Goal: Navigation & Orientation: Understand site structure

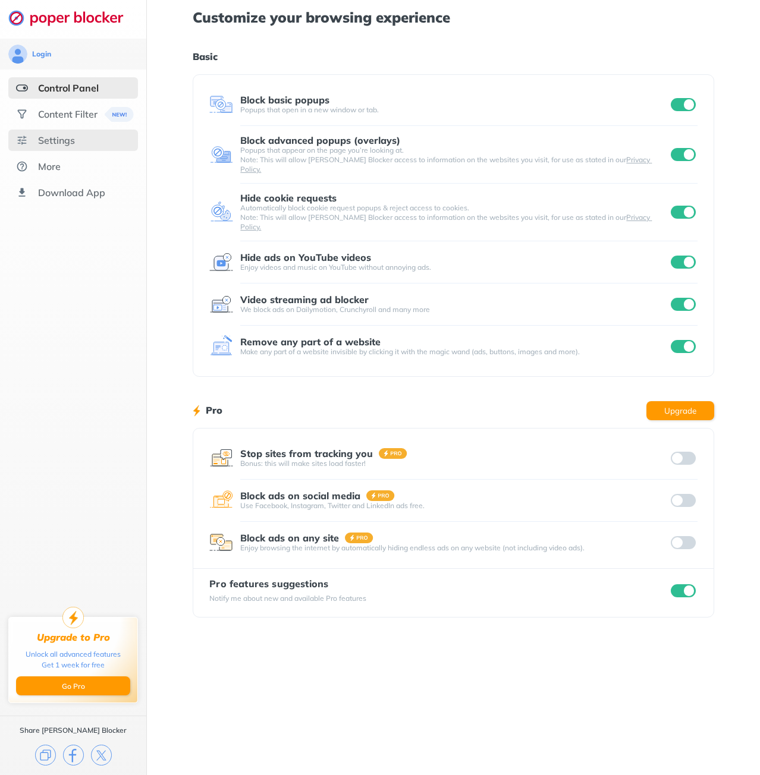
click at [81, 140] on div "Settings" at bounding box center [73, 140] width 130 height 21
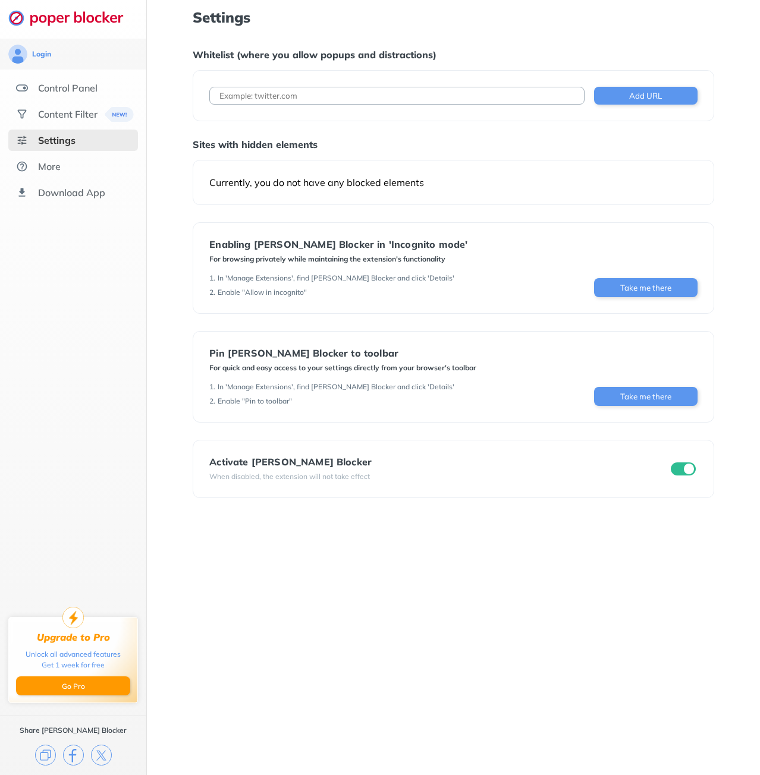
click at [363, 184] on div "Currently, you do not have any blocked elements" at bounding box center [452, 183] width 487 height 12
click at [76, 169] on div "More" at bounding box center [73, 166] width 130 height 21
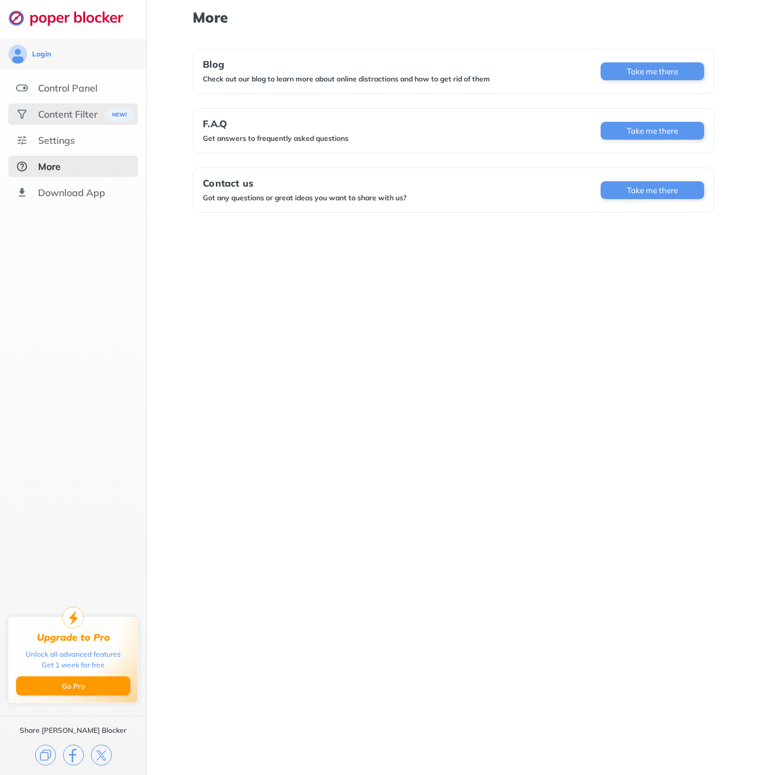
click at [61, 109] on div "Content Filter" at bounding box center [67, 114] width 59 height 12
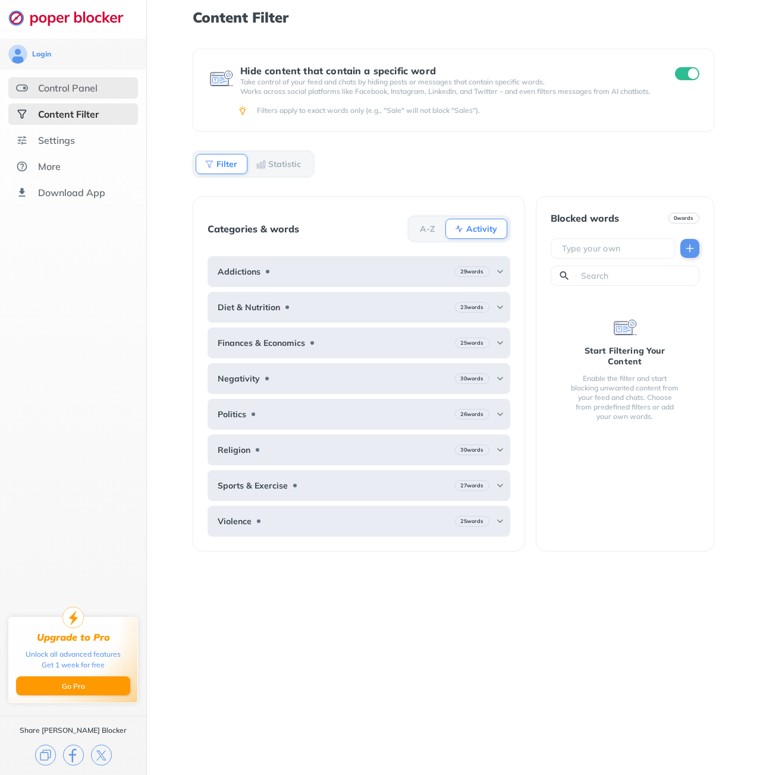
click at [93, 91] on div "Control Panel" at bounding box center [67, 88] width 59 height 12
